Goal: Transaction & Acquisition: Subscribe to service/newsletter

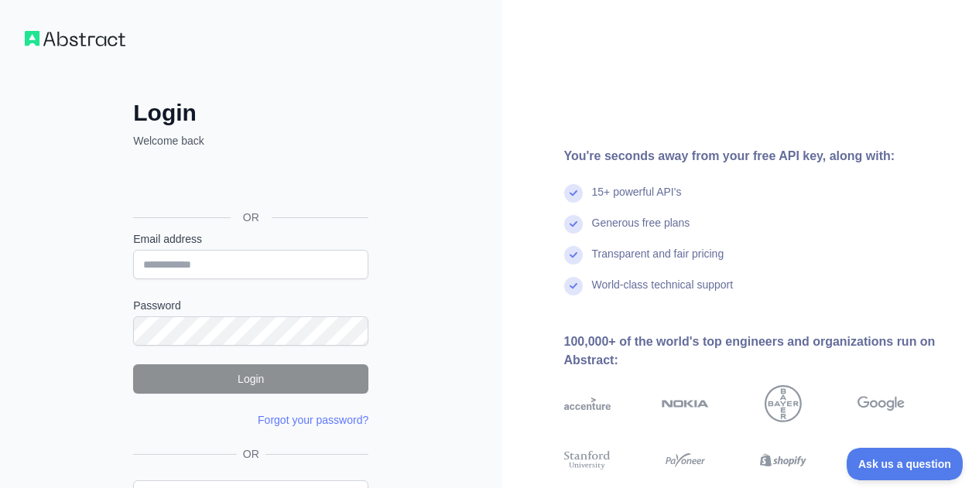
scroll to position [101, 0]
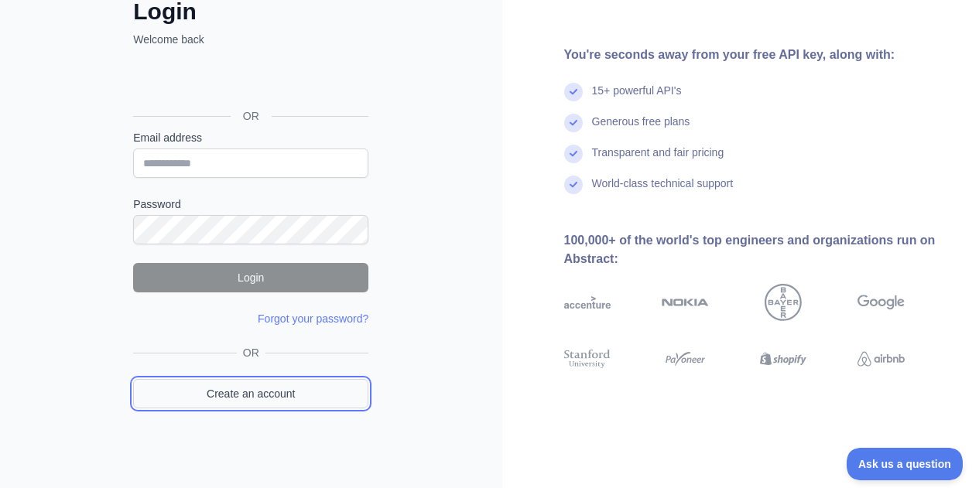
click at [233, 387] on link "Create an account" at bounding box center [250, 393] width 235 height 29
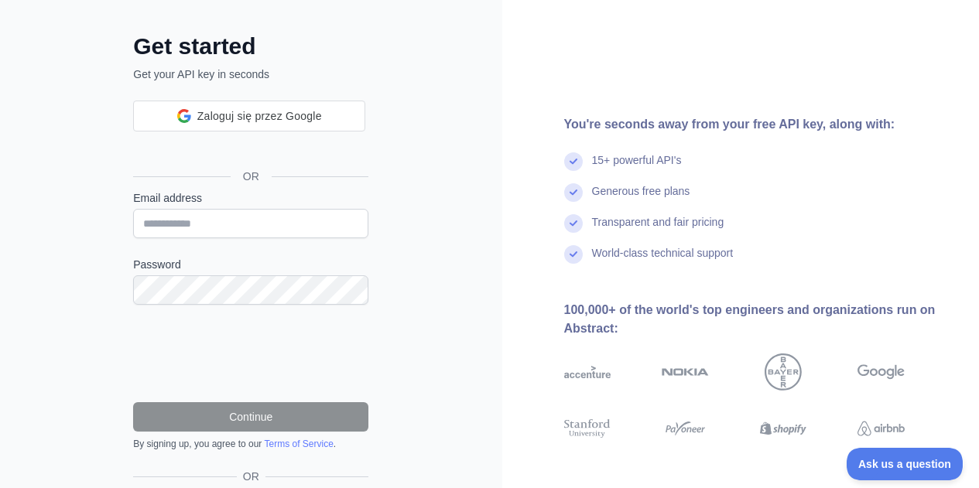
scroll to position [101, 0]
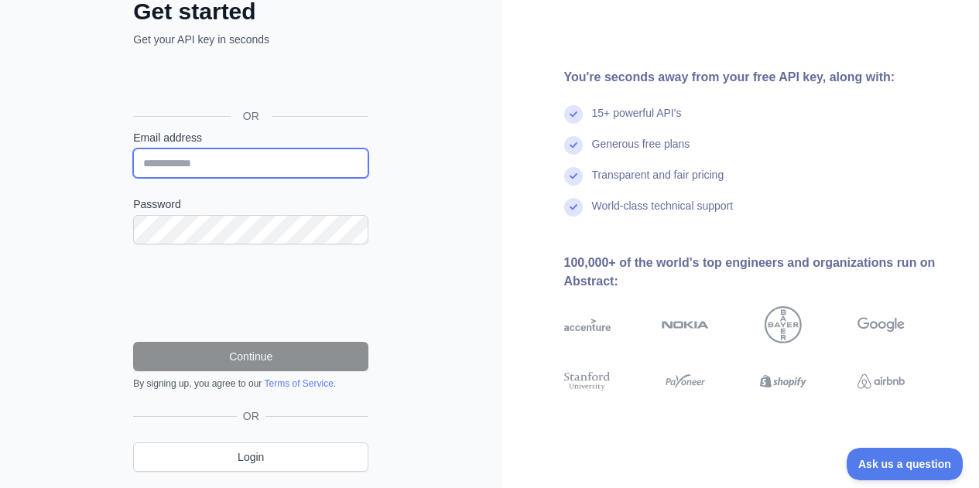
paste input "**********"
click at [244, 168] on input "Email address" at bounding box center [250, 163] width 235 height 29
type input "**********"
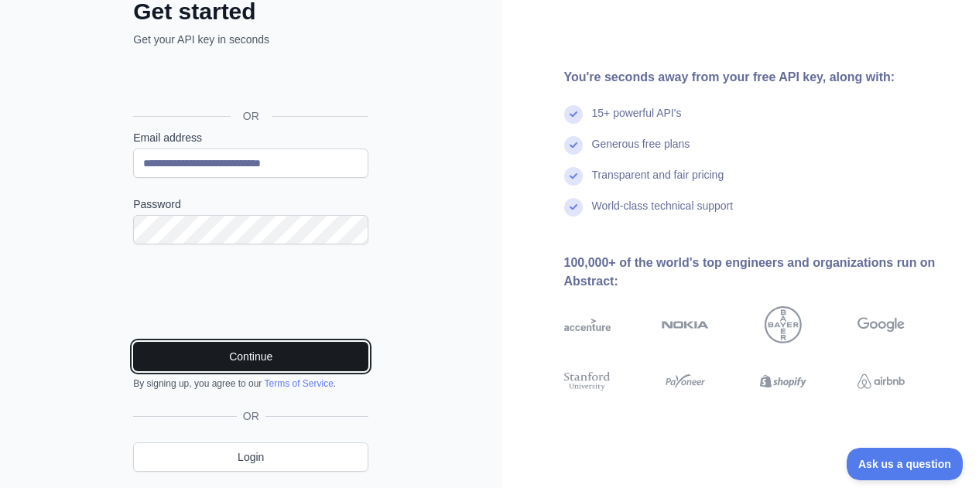
click at [317, 361] on button "Continue" at bounding box center [250, 356] width 235 height 29
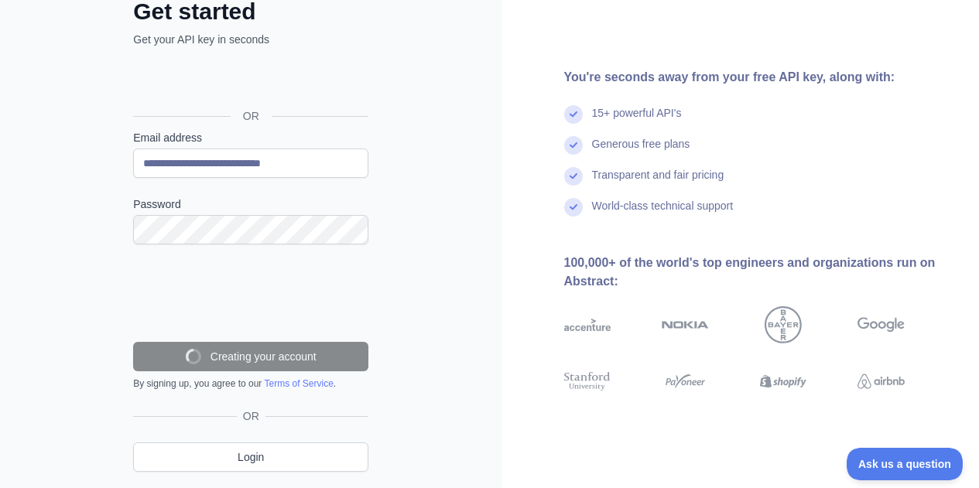
scroll to position [96, 0]
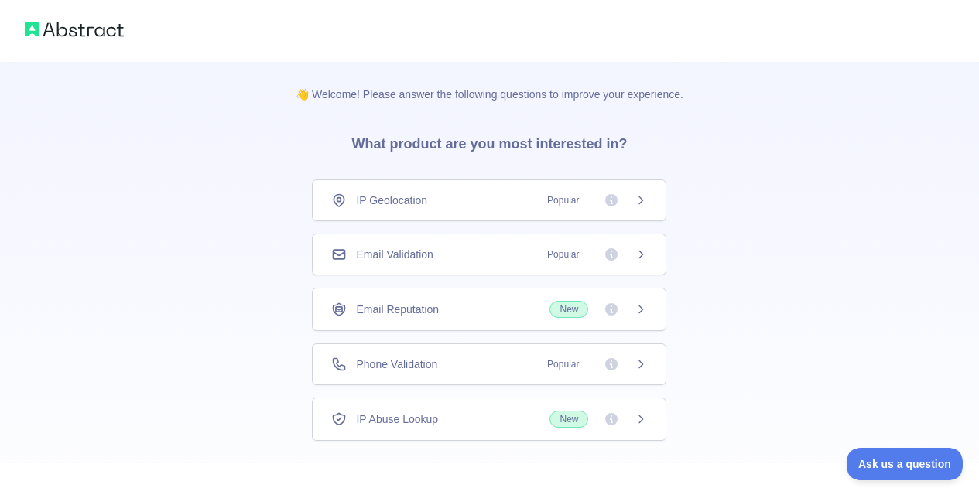
click at [466, 257] on div "Email Validation Popular" at bounding box center [489, 254] width 316 height 15
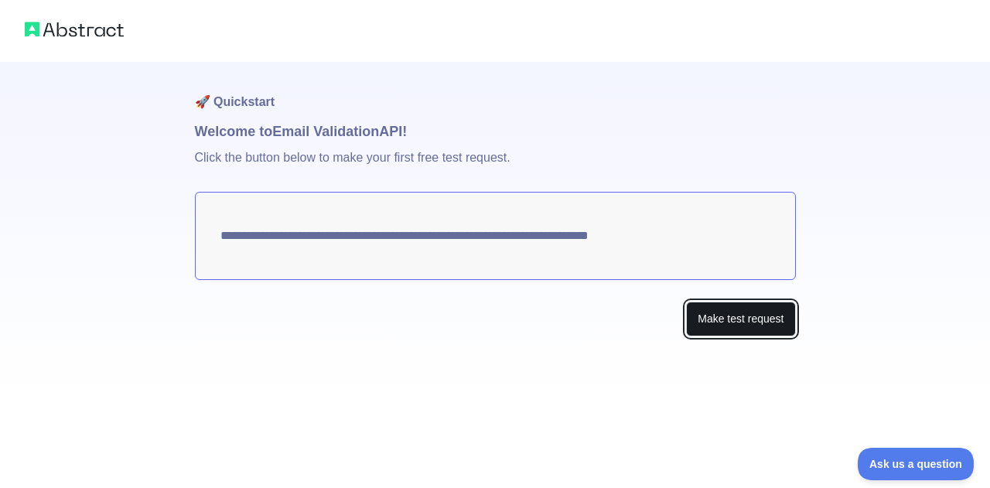
click at [695, 322] on button "Make test request" at bounding box center [740, 319] width 109 height 35
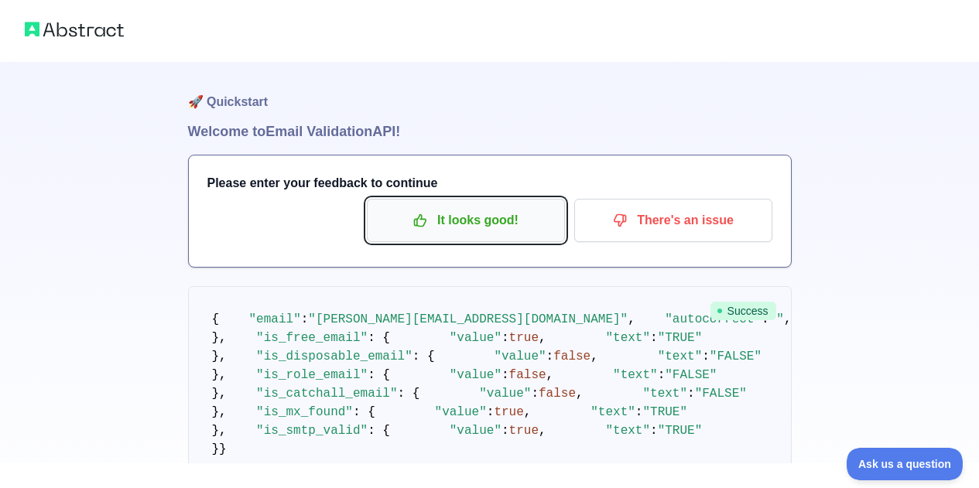
click at [518, 217] on p "It looks good!" at bounding box center [465, 220] width 175 height 26
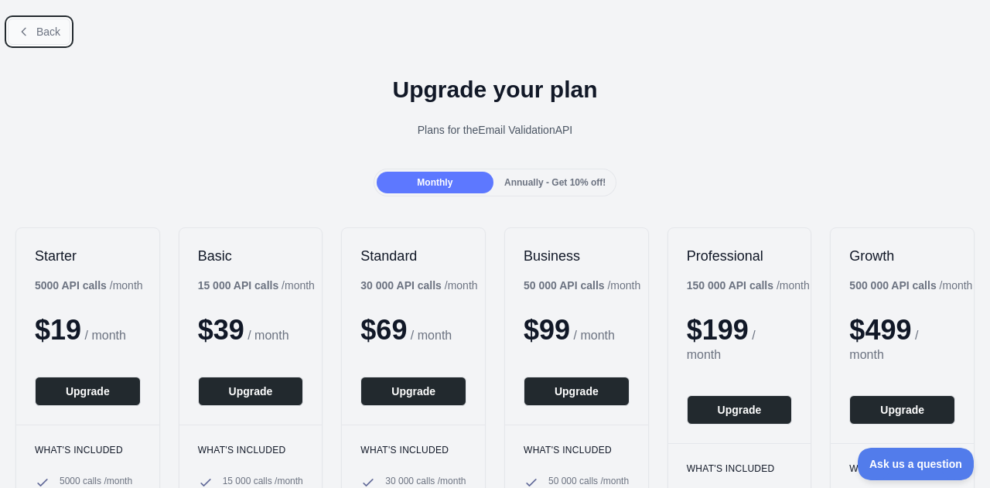
click at [46, 30] on span "Back" at bounding box center [48, 32] width 24 height 12
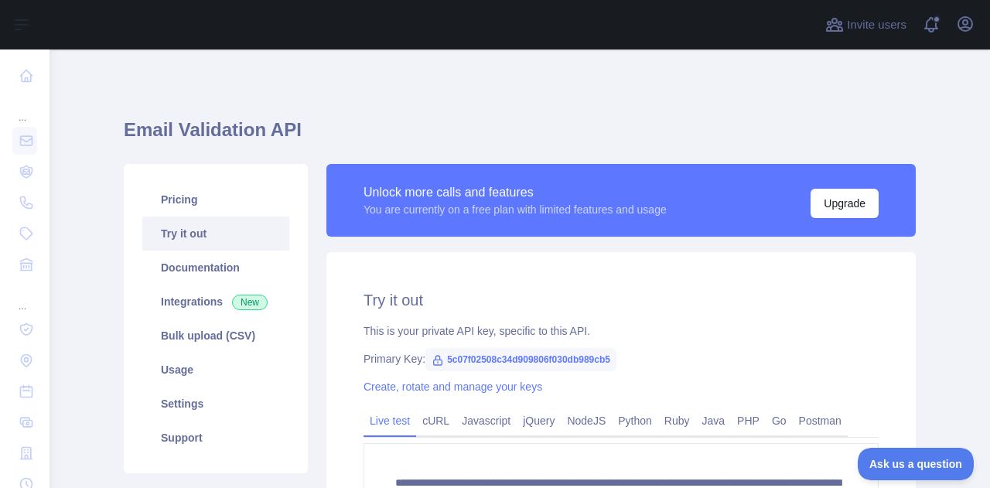
click at [568, 357] on span "5c07f02508c34d909806f030db989cb5" at bounding box center [520, 359] width 191 height 23
copy span "5c07f02508c34d909806f030db989cb5"
